Goal: Task Accomplishment & Management: Manage account settings

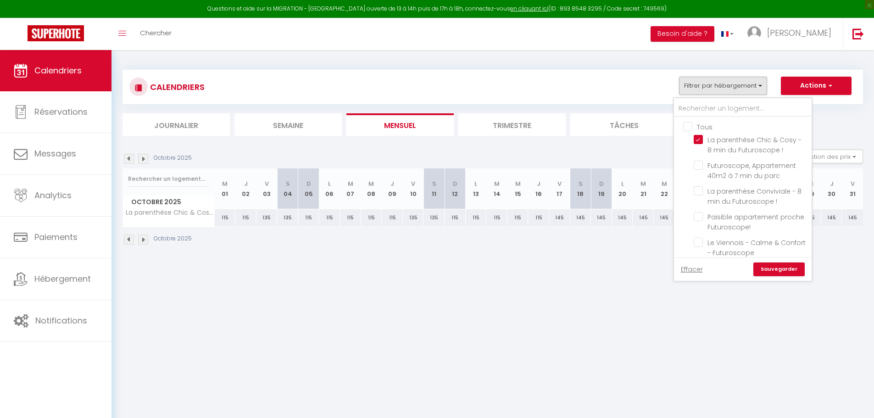
click at [703, 143] on input "La parenthèse Chic & Cosy - 8 min du Futuroscope !" at bounding box center [751, 139] width 115 height 9
checkbox input "false"
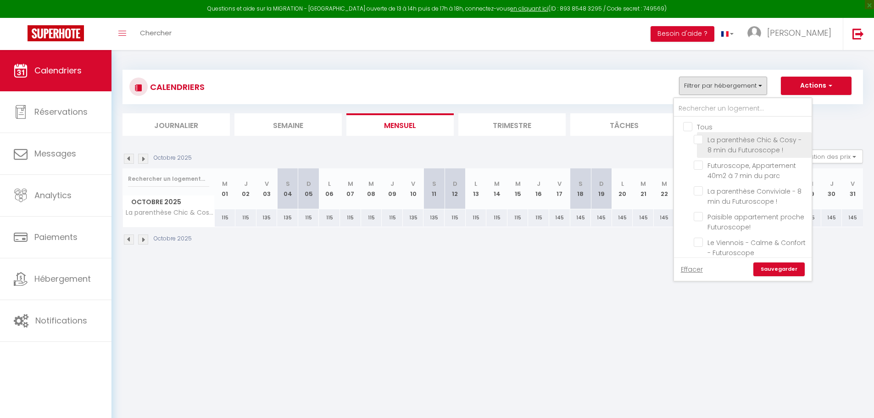
checkbox input "false"
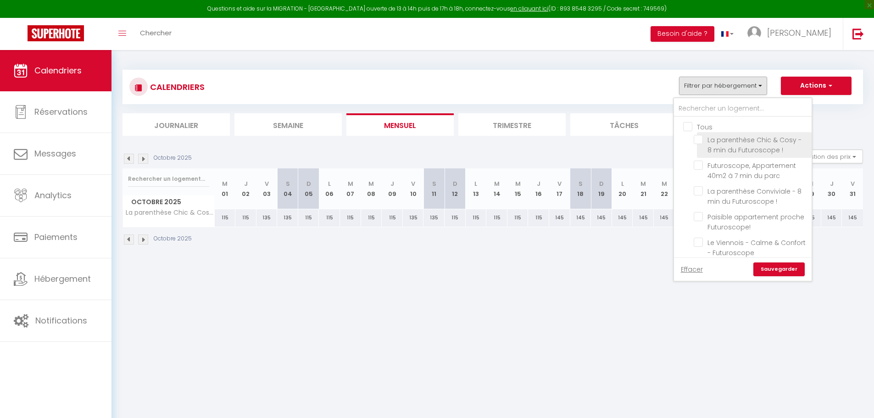
checkbox input "false"
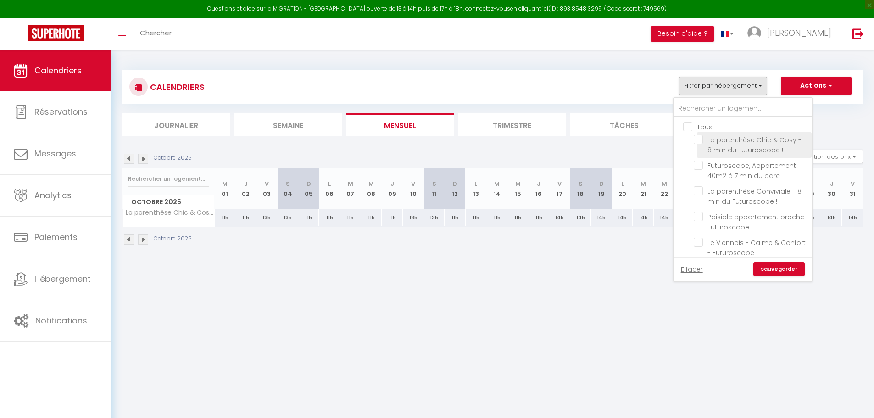
checkbox input "false"
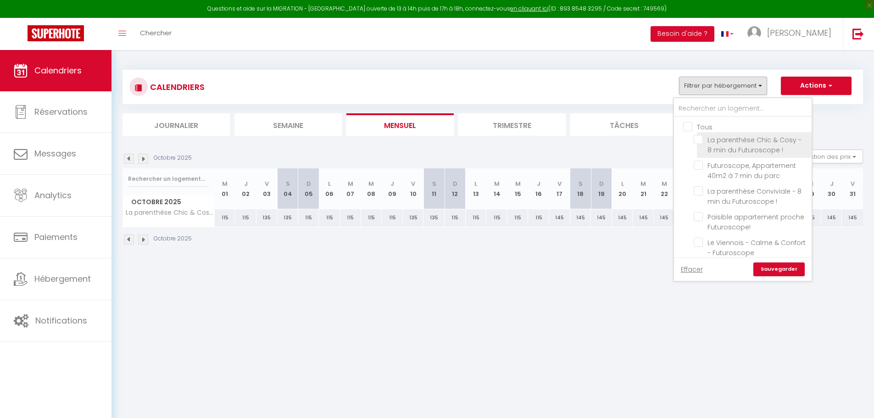
checkbox input "false"
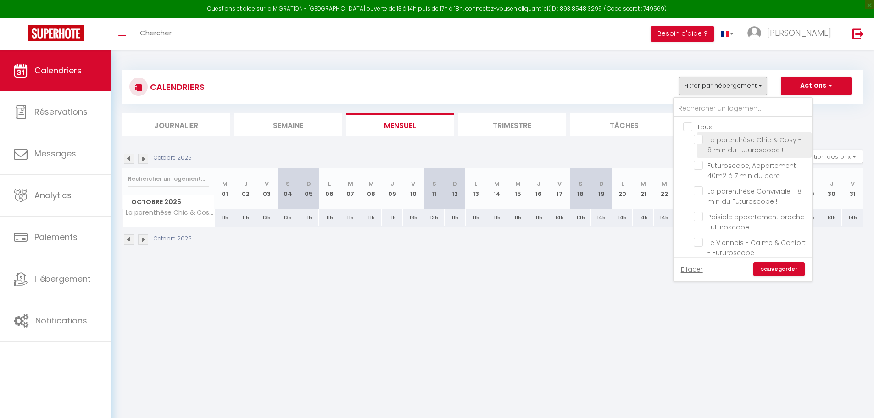
checkbox input "false"
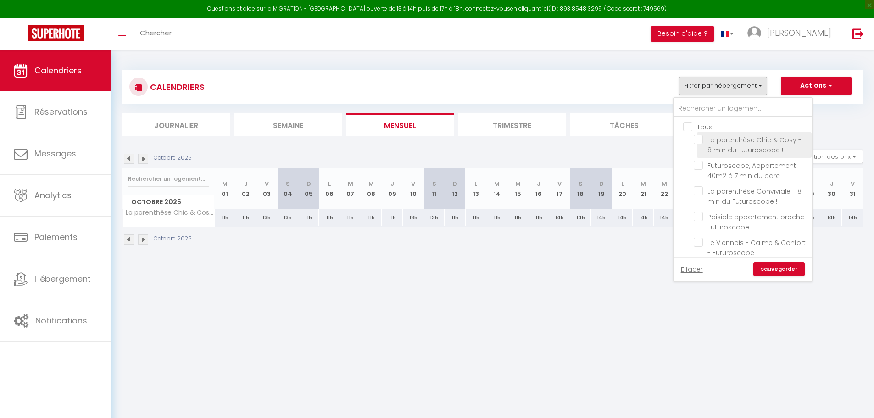
checkbox input "false"
click at [722, 188] on li "Le Gîte de Passelourdain" at bounding box center [754, 196] width 115 height 16
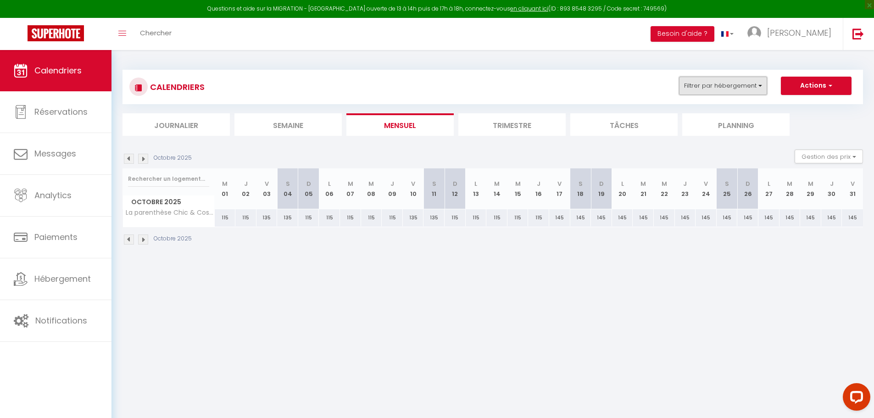
click at [715, 89] on button "Filtrer par hébergement" at bounding box center [723, 86] width 88 height 18
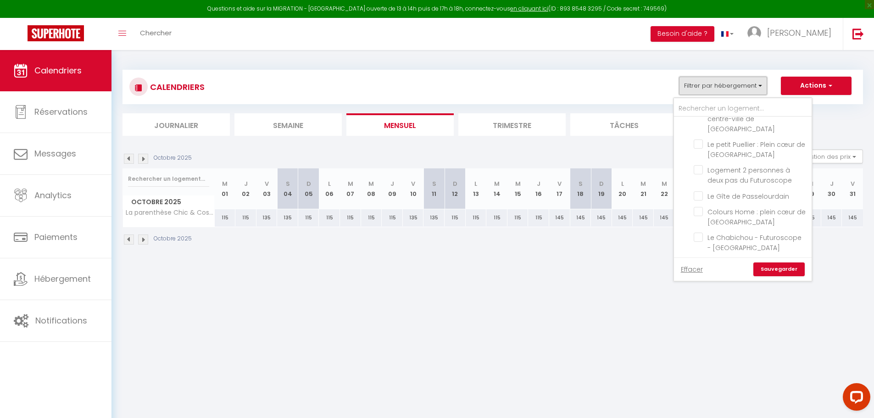
scroll to position [331, 0]
click at [726, 181] on input "Le Gîte de Passelourdain" at bounding box center [751, 185] width 115 height 9
checkbox input "true"
checkbox input "false"
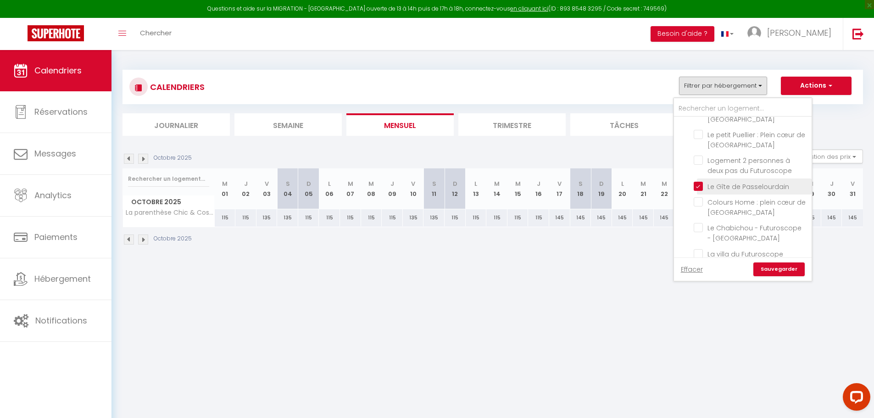
checkbox input "false"
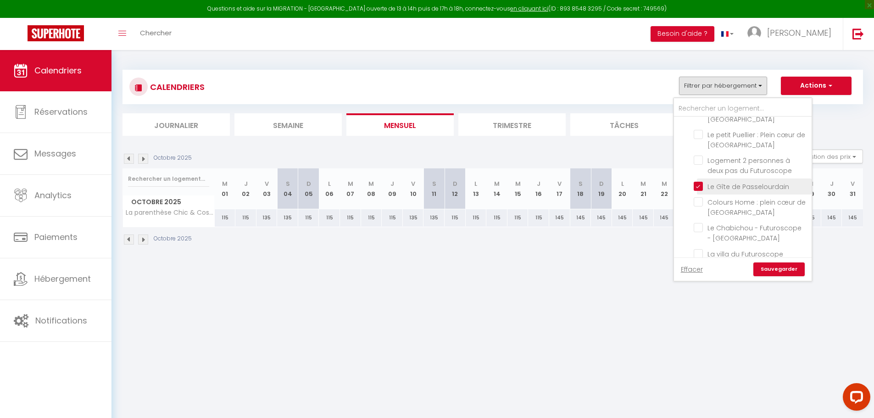
checkbox input "false"
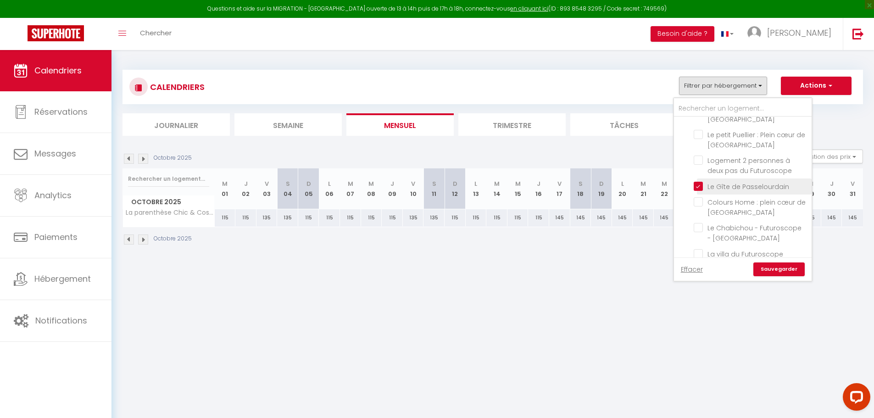
checkbox input "false"
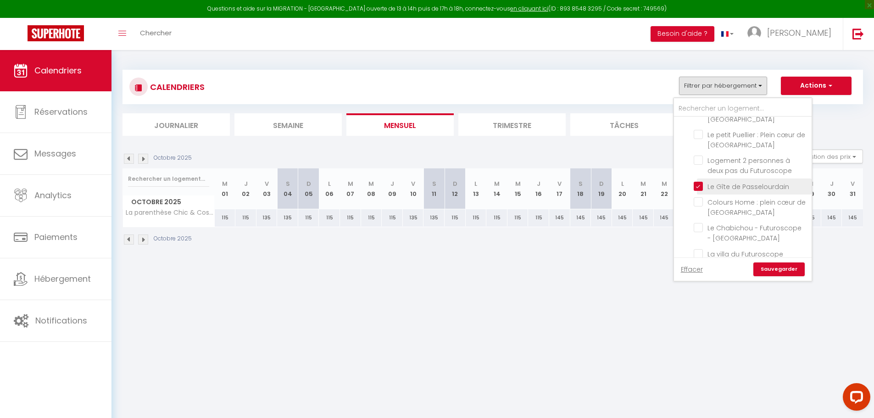
checkbox input "false"
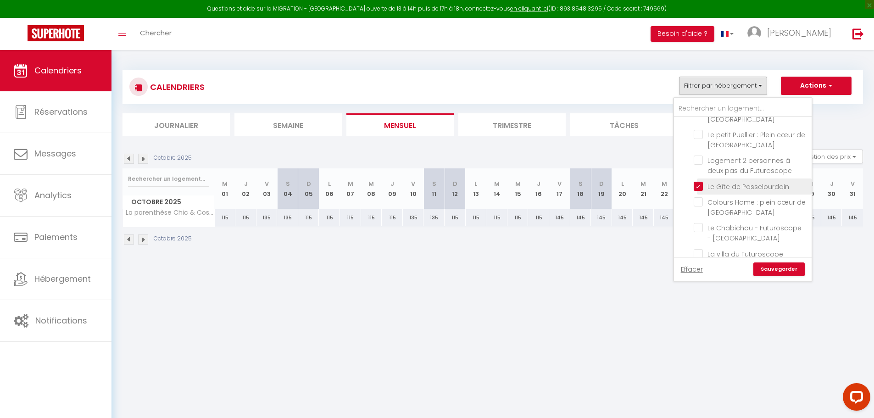
checkbox input "false"
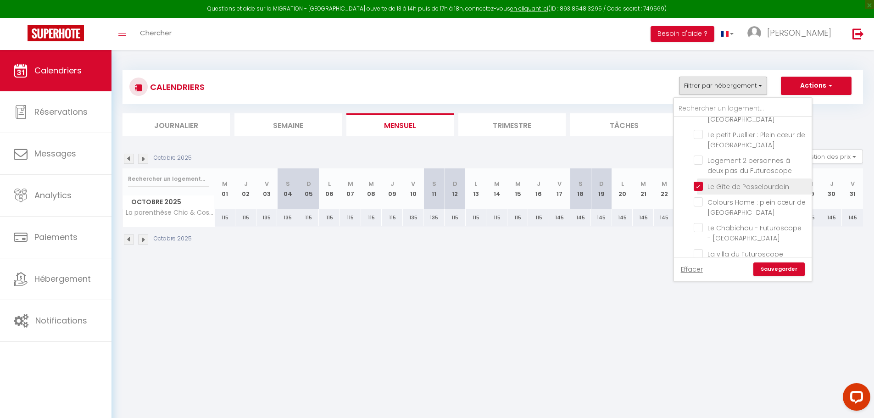
checkbox input "false"
click at [776, 272] on link "Sauvegarder" at bounding box center [779, 269] width 51 height 14
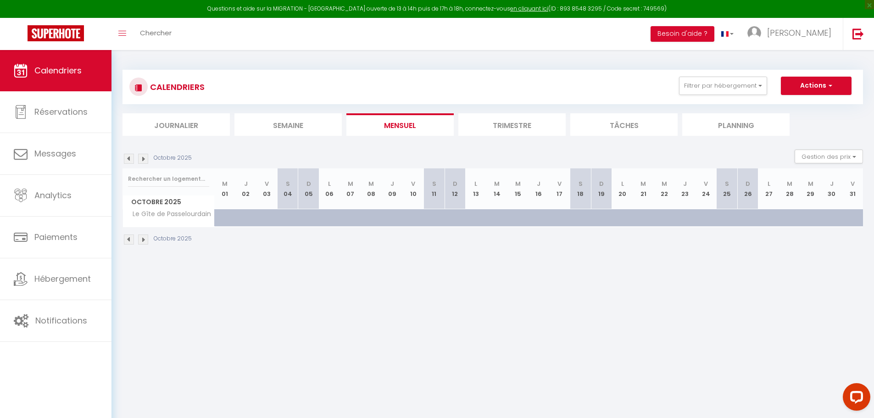
click at [130, 160] on img at bounding box center [129, 159] width 10 height 10
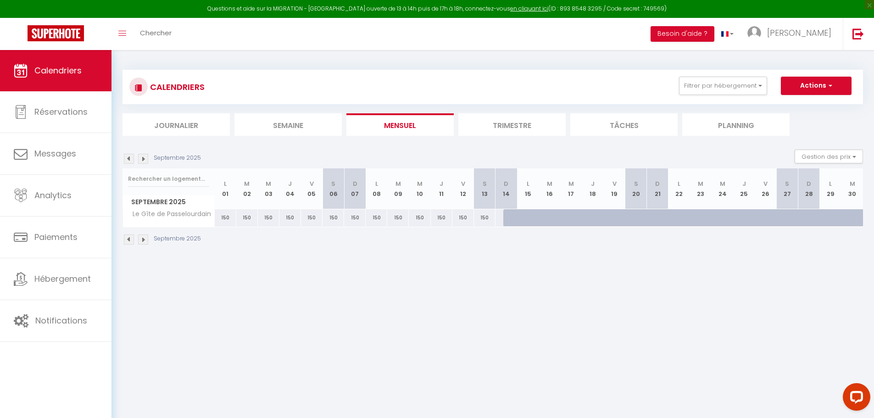
click at [130, 160] on img at bounding box center [129, 159] width 10 height 10
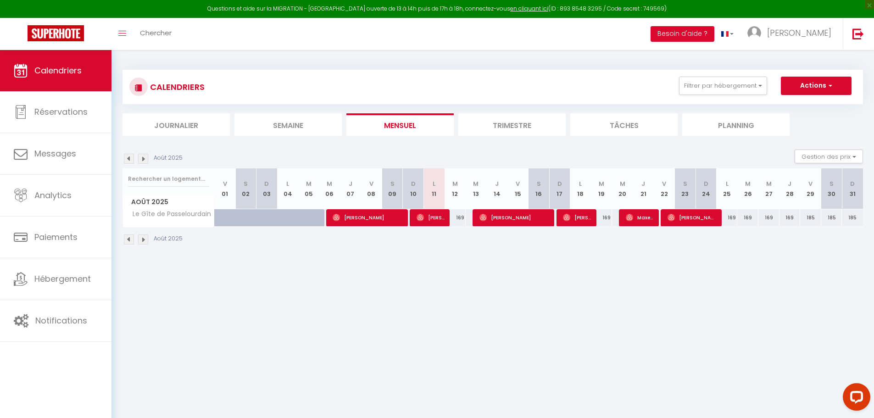
click at [724, 215] on div "169" at bounding box center [727, 217] width 21 height 17
type input "169"
select select "1"
type input "Lun 25 Août 2025"
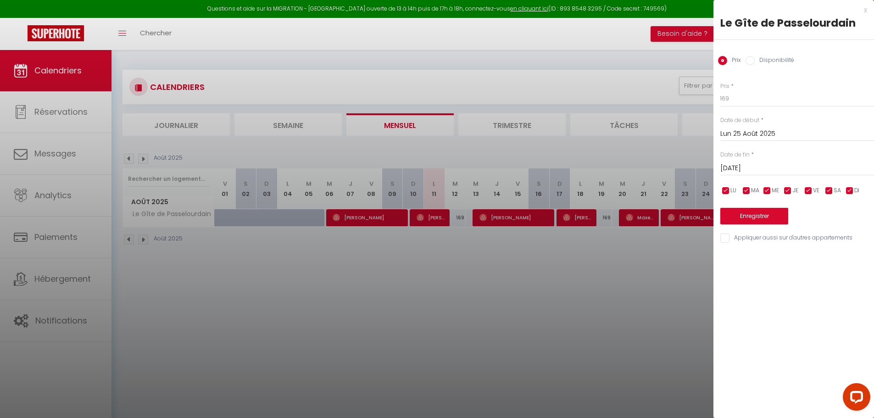
click at [821, 175] on div "[DATE] < [DATE] > Dim Lun Mar Mer Jeu Ven Sam 1 2 3 4 5 6 7 8 9 10 11 12 13 14 …" at bounding box center [797, 167] width 154 height 17
click at [788, 173] on input "[DATE]" at bounding box center [797, 168] width 154 height 12
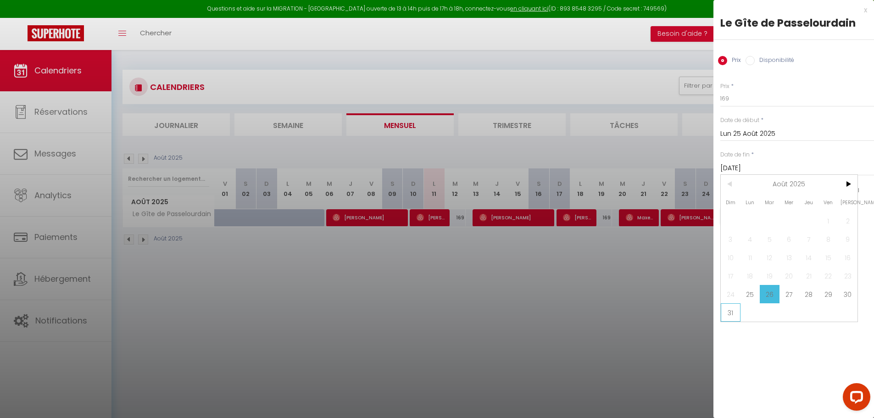
click at [735, 317] on span "31" at bounding box center [731, 312] width 20 height 18
type input "Dim 31 Août 2025"
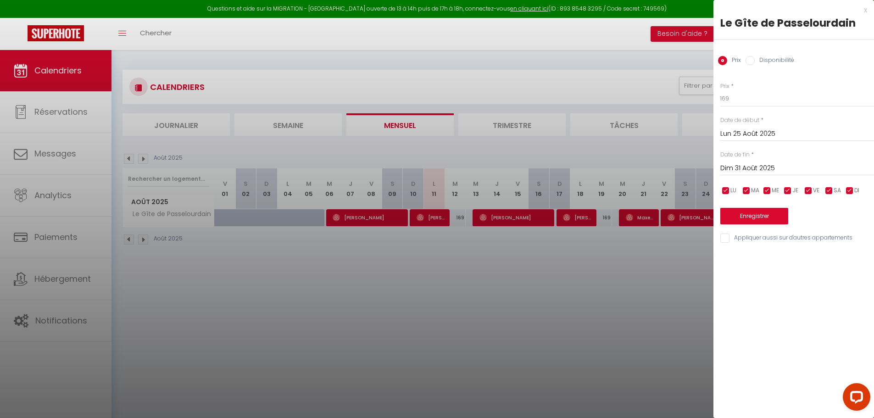
click at [768, 65] on label "Disponibilité" at bounding box center [774, 61] width 39 height 10
click at [755, 65] on input "Disponibilité" at bounding box center [750, 60] width 9 height 9
radio input "true"
radio input "false"
click at [760, 106] on select "Disponible Indisponible" at bounding box center [797, 98] width 154 height 17
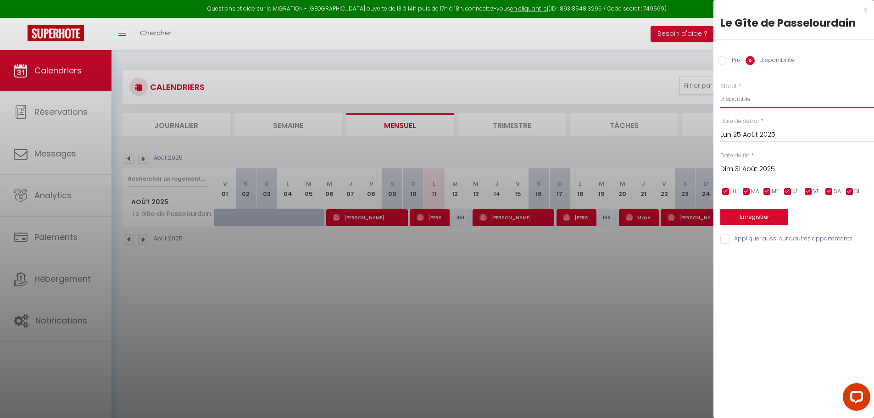
select select "0"
click at [720, 90] on select "Disponible Indisponible" at bounding box center [797, 98] width 154 height 17
click at [751, 223] on button "Enregistrer" at bounding box center [754, 217] width 68 height 17
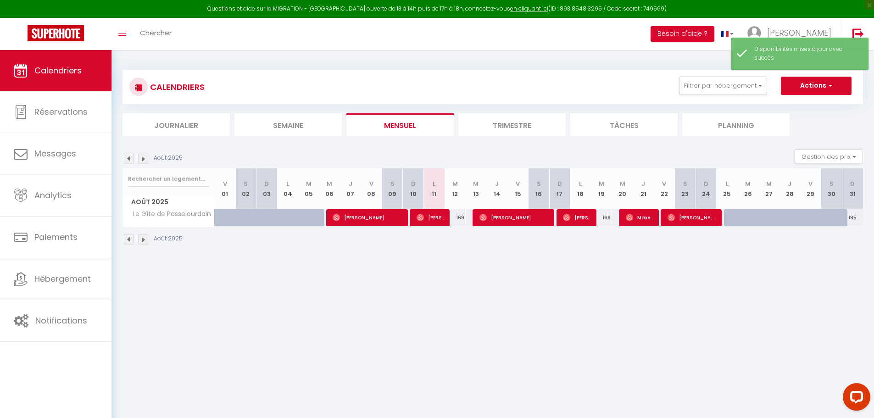
click at [140, 157] on img at bounding box center [143, 159] width 10 height 10
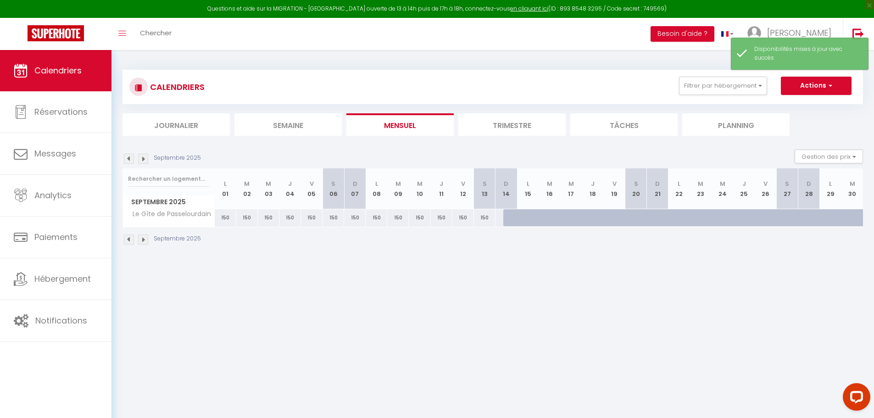
click at [223, 222] on div "150" at bounding box center [226, 217] width 22 height 17
select select "1"
type input "Lun 01 Septembre 2025"
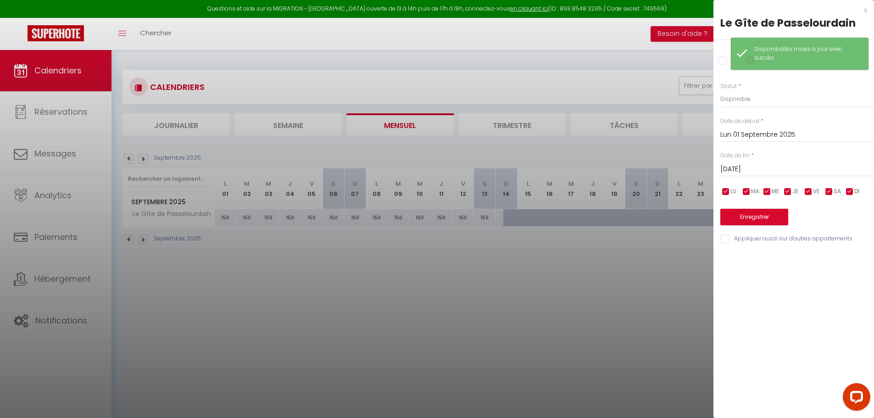
click at [788, 168] on input "[DATE]" at bounding box center [797, 169] width 154 height 12
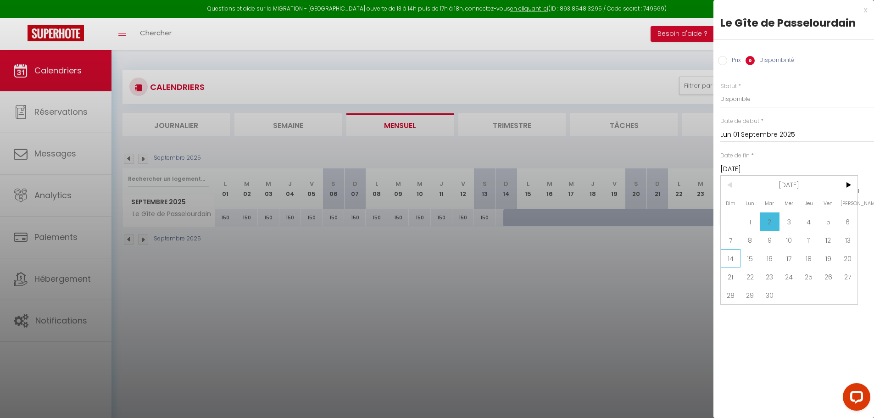
click at [730, 260] on span "14" at bounding box center [731, 258] width 20 height 18
type input "Dim 14 Septembre 2025"
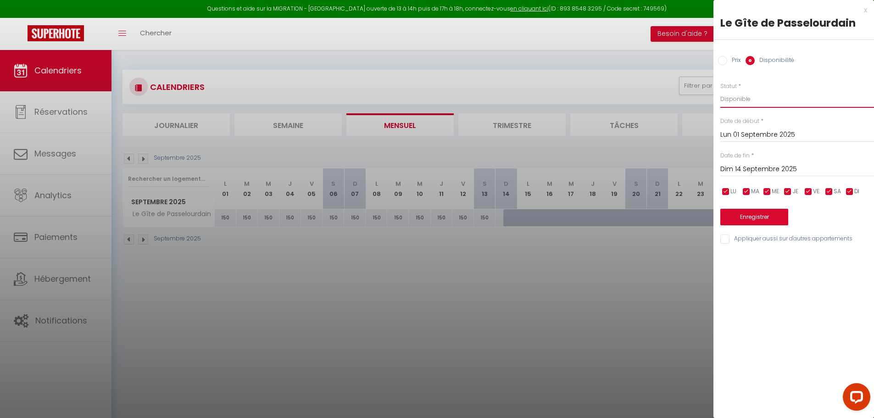
click at [765, 101] on select "Disponible Indisponible" at bounding box center [797, 98] width 154 height 17
select select "0"
click at [720, 90] on select "Disponible Indisponible" at bounding box center [797, 98] width 154 height 17
click at [736, 217] on button "Enregistrer" at bounding box center [754, 217] width 68 height 17
